Goal: Complete application form: Complete application form

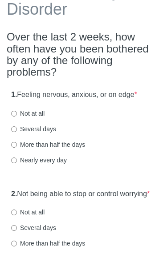
scroll to position [74, 0]
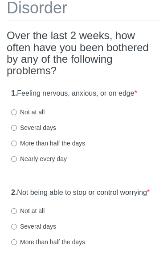
click at [44, 126] on label "Several days" at bounding box center [33, 127] width 45 height 9
click at [17, 126] on input "Several days" at bounding box center [14, 128] width 6 height 6
radio input "true"
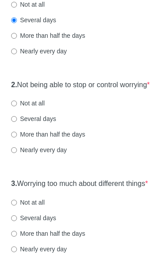
scroll to position [183, 0]
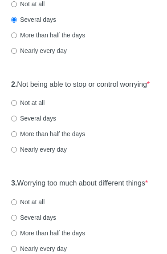
click at [42, 107] on label "Not at all" at bounding box center [27, 102] width 33 height 9
click at [17, 106] on input "Not at all" at bounding box center [14, 103] width 6 height 6
radio input "true"
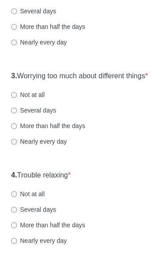
scroll to position [316, 0]
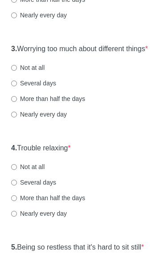
click at [53, 88] on label "Several days" at bounding box center [33, 83] width 45 height 9
click at [17, 87] on input "Several days" at bounding box center [14, 84] width 6 height 6
radio input "true"
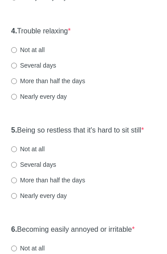
scroll to position [433, 0]
click at [40, 60] on div "4. Trouble relaxing * Not at all Several days More than half the days Nearly ev…" at bounding box center [83, 68] width 153 height 92
click at [35, 54] on label "Not at all" at bounding box center [27, 49] width 33 height 9
click at [17, 53] on input "Not at all" at bounding box center [14, 50] width 6 height 6
radio input "true"
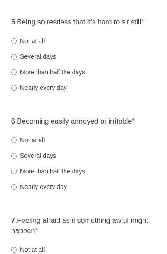
scroll to position [540, 0]
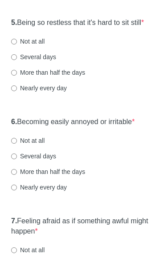
click at [32, 46] on label "Not at all" at bounding box center [27, 41] width 33 height 9
click at [17, 45] on input "Not at all" at bounding box center [14, 42] width 6 height 6
radio input "true"
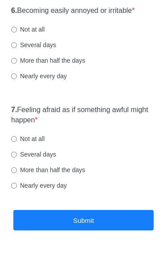
scroll to position [651, 0]
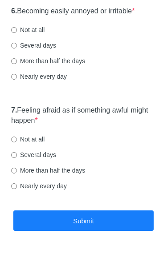
click at [85, 65] on label "More than half the days" at bounding box center [48, 60] width 74 height 9
click at [17, 64] on input "More than half the days" at bounding box center [14, 61] width 6 height 6
radio input "true"
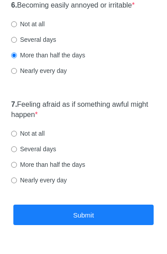
scroll to position [697, 0]
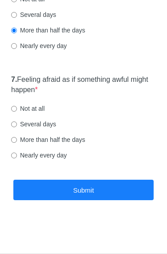
click at [51, 124] on label "Several days" at bounding box center [33, 123] width 45 height 9
click at [17, 124] on input "Several days" at bounding box center [14, 124] width 6 height 6
radio input "true"
click at [92, 186] on button "Submit" at bounding box center [83, 189] width 140 height 21
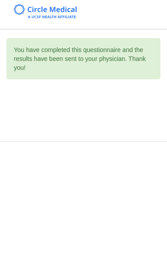
scroll to position [0, 0]
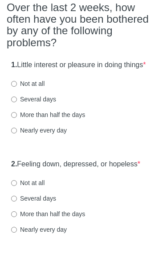
scroll to position [86, 0]
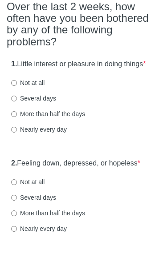
click at [45, 103] on label "Several days" at bounding box center [33, 98] width 45 height 9
click at [17, 102] on input "Several days" at bounding box center [14, 99] width 6 height 6
radio input "true"
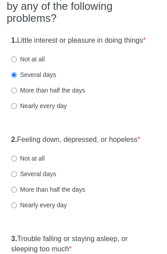
scroll to position [194, 0]
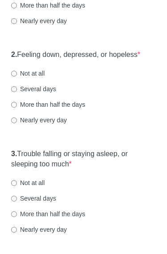
click at [53, 94] on label "Several days" at bounding box center [33, 89] width 45 height 9
click at [17, 92] on input "Several days" at bounding box center [14, 90] width 6 height 6
radio input "true"
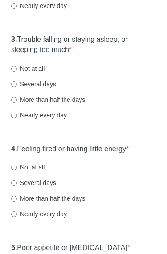
scroll to position [309, 0]
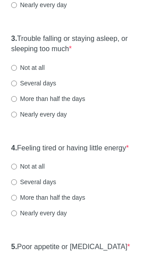
click at [48, 88] on label "Several days" at bounding box center [33, 83] width 45 height 9
click at [17, 87] on input "Several days" at bounding box center [14, 84] width 6 height 6
radio input "true"
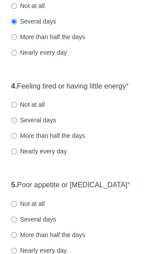
scroll to position [427, 0]
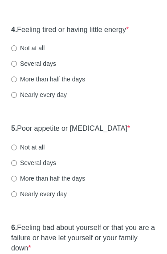
click at [51, 68] on label "Several days" at bounding box center [33, 64] width 45 height 9
click at [17, 67] on input "Several days" at bounding box center [14, 64] width 6 height 6
radio input "true"
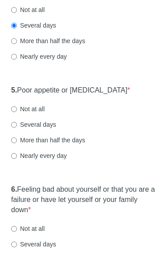
scroll to position [528, 0]
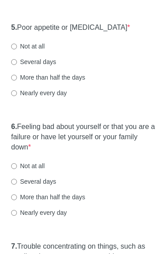
click at [40, 51] on label "Not at all" at bounding box center [27, 46] width 33 height 9
click at [17, 50] on input "Not at all" at bounding box center [14, 47] width 6 height 6
radio input "true"
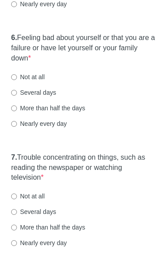
scroll to position [617, 0]
click at [52, 97] on label "Several days" at bounding box center [33, 92] width 45 height 9
click at [17, 95] on input "Several days" at bounding box center [14, 93] width 6 height 6
radio input "true"
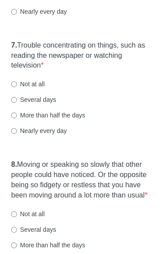
scroll to position [729, 0]
click at [36, 88] on label "Not at all" at bounding box center [27, 83] width 33 height 9
click at [17, 87] on input "Not at all" at bounding box center [14, 84] width 6 height 6
radio input "true"
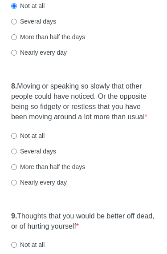
scroll to position [825, 0]
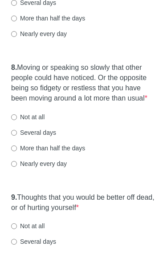
click at [41, 122] on label "Not at all" at bounding box center [27, 117] width 33 height 9
click at [17, 120] on input "Not at all" at bounding box center [14, 118] width 6 height 6
radio input "true"
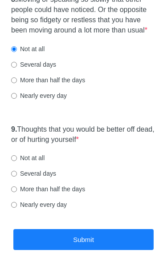
scroll to position [963, 0]
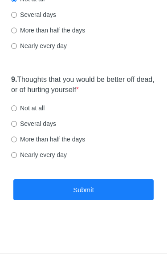
click at [42, 111] on label "Not at all" at bounding box center [27, 107] width 33 height 9
click at [17, 111] on input "Not at all" at bounding box center [14, 108] width 6 height 6
radio input "true"
click at [98, 186] on button "Submit" at bounding box center [83, 189] width 140 height 21
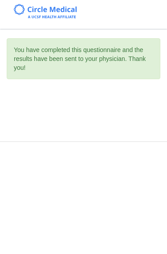
scroll to position [0, 0]
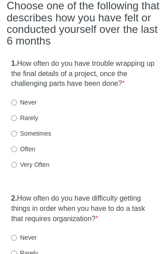
scroll to position [104, 0]
click at [49, 131] on label "Sometimes" at bounding box center [31, 133] width 40 height 9
click at [17, 131] on input "Sometimes" at bounding box center [14, 134] width 6 height 6
radio input "true"
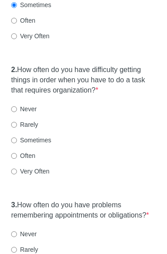
scroll to position [235, 0]
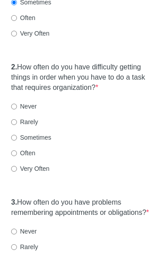
click at [32, 148] on label "Often" at bounding box center [23, 152] width 24 height 9
click at [17, 150] on input "Often" at bounding box center [14, 153] width 6 height 6
radio input "true"
click at [36, 117] on label "Rarely" at bounding box center [24, 121] width 27 height 9
click at [17, 119] on input "Rarely" at bounding box center [14, 122] width 6 height 6
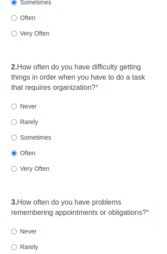
radio input "true"
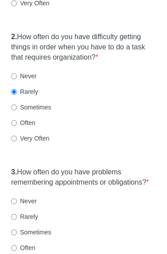
scroll to position [266, 0]
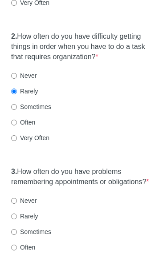
click at [46, 102] on label "Sometimes" at bounding box center [31, 106] width 40 height 9
click at [17, 104] on input "Sometimes" at bounding box center [14, 107] width 6 height 6
radio input "true"
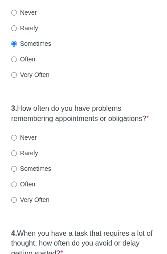
scroll to position [376, 0]
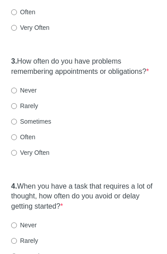
click at [36, 111] on label "Rarely" at bounding box center [24, 106] width 27 height 9
click at [17, 109] on input "Rarely" at bounding box center [14, 106] width 6 height 6
radio input "true"
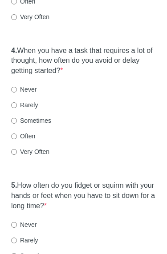
scroll to position [512, 0]
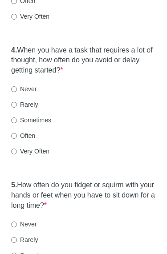
click at [49, 123] on label "Sometimes" at bounding box center [31, 120] width 40 height 9
click at [17, 123] on input "Sometimes" at bounding box center [14, 121] width 6 height 6
radio input "true"
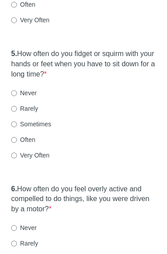
scroll to position [643, 0]
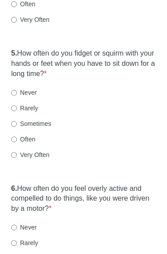
click at [29, 97] on label "Never" at bounding box center [23, 92] width 25 height 9
click at [17, 96] on input "Never" at bounding box center [14, 93] width 6 height 6
radio input "true"
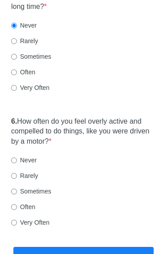
scroll to position [780, 0]
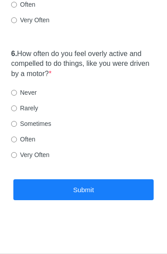
click at [32, 112] on label "Rarely" at bounding box center [24, 107] width 27 height 9
click at [17, 111] on input "Rarely" at bounding box center [14, 108] width 6 height 6
radio input "true"
click at [96, 186] on button "Submit" at bounding box center [83, 189] width 140 height 21
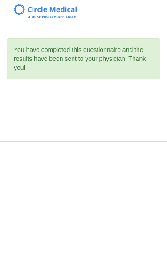
scroll to position [0, 0]
